Goal: Task Accomplishment & Management: Manage account settings

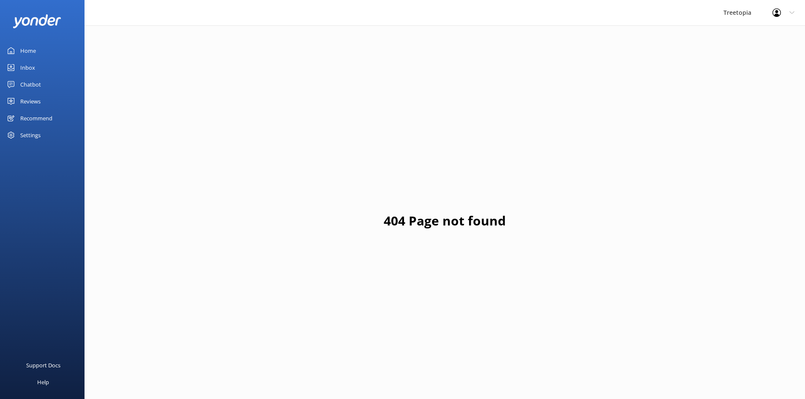
click at [39, 65] on link "Inbox" at bounding box center [42, 67] width 85 height 17
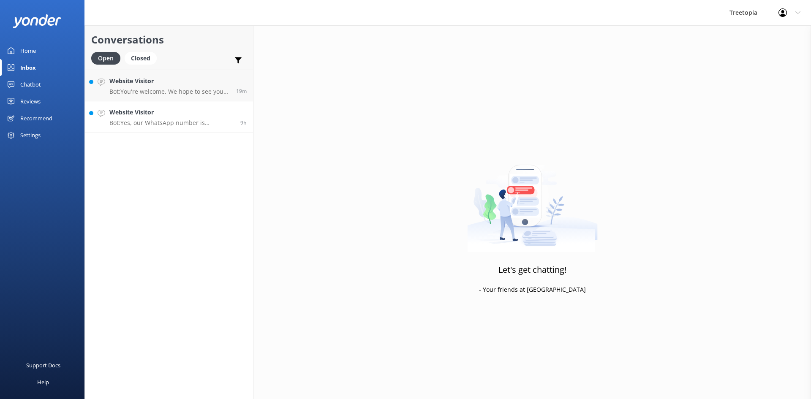
click at [202, 120] on p "Bot: Yes, our WhatsApp number is [PHONE_NUMBER]." at bounding box center [171, 123] width 125 height 8
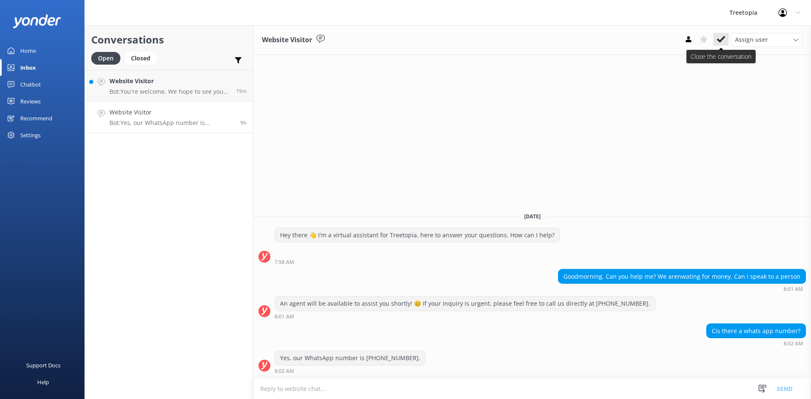
click at [721, 39] on icon at bounding box center [721, 39] width 8 height 8
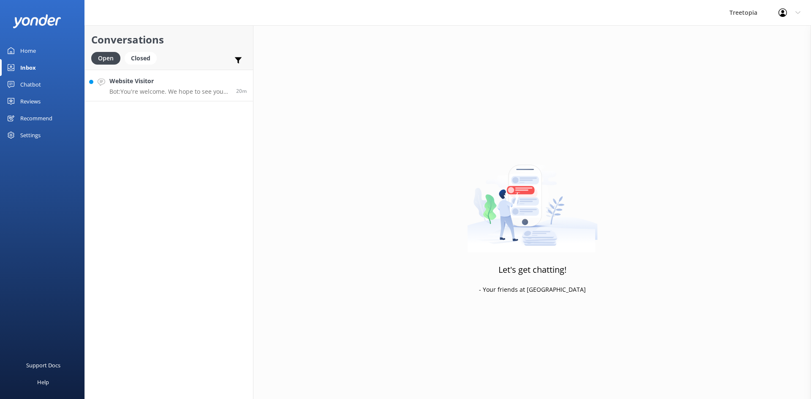
click at [156, 94] on p "Bot: You're welcome. We hope to see you at [GEOGRAPHIC_DATA] soon!" at bounding box center [169, 92] width 120 height 8
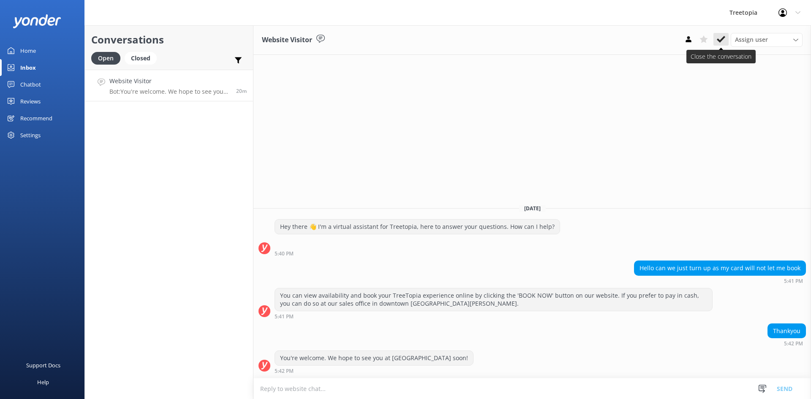
click at [721, 38] on icon at bounding box center [721, 39] width 8 height 8
